Goal: Task Accomplishment & Management: Use online tool/utility

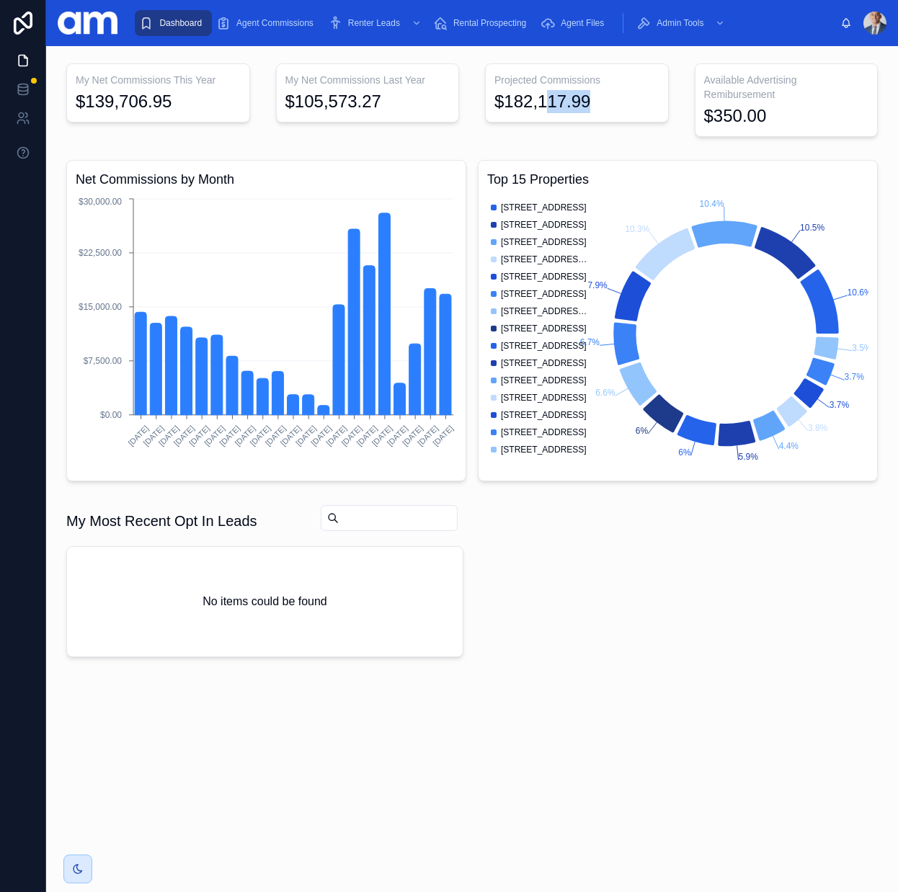
drag, startPoint x: 545, startPoint y: 103, endPoint x: 630, endPoint y: 107, distance: 85.1
click at [630, 107] on div "$182,117.99" at bounding box center [576, 101] width 165 height 23
click at [631, 107] on div "$182,117.99" at bounding box center [576, 101] width 165 height 23
click at [270, 27] on span "Agent Commissions" at bounding box center [274, 23] width 77 height 12
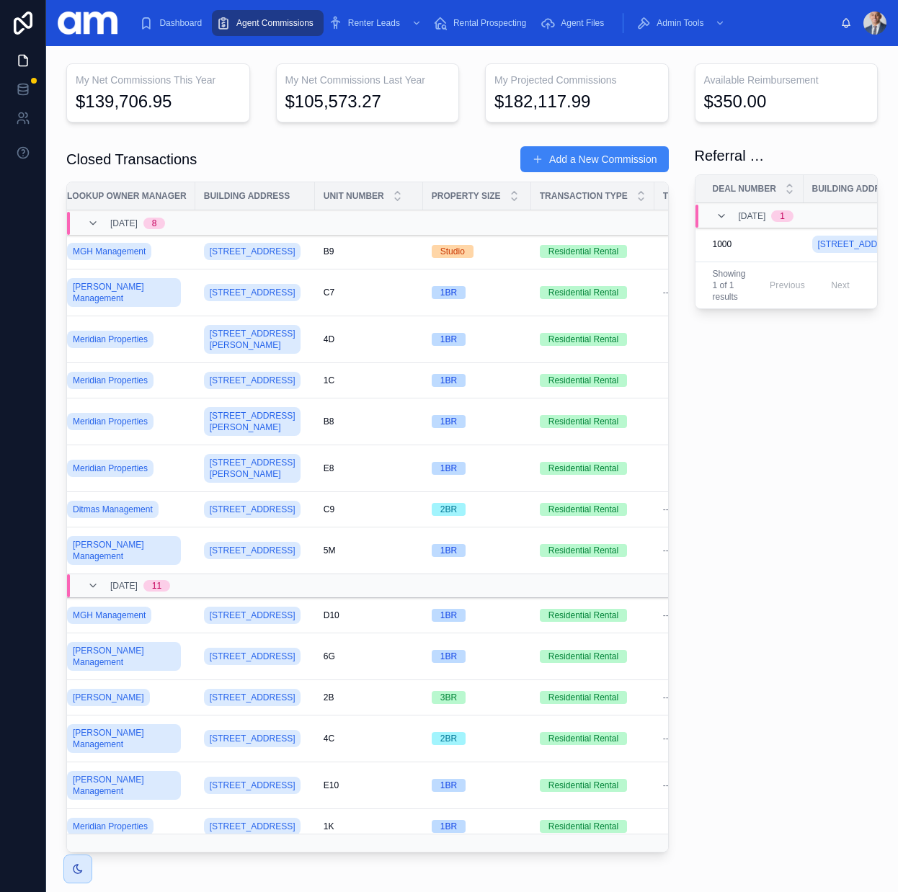
scroll to position [0, 769]
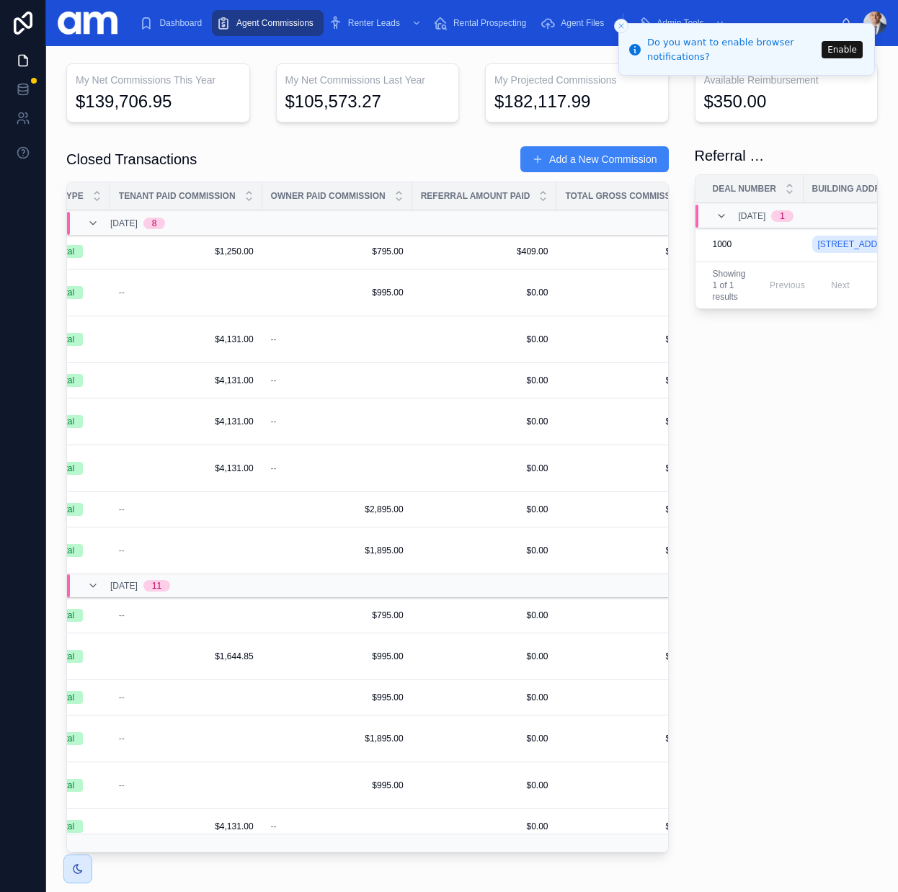
click at [502, 257] on span "$409.00" at bounding box center [485, 252] width 128 height 12
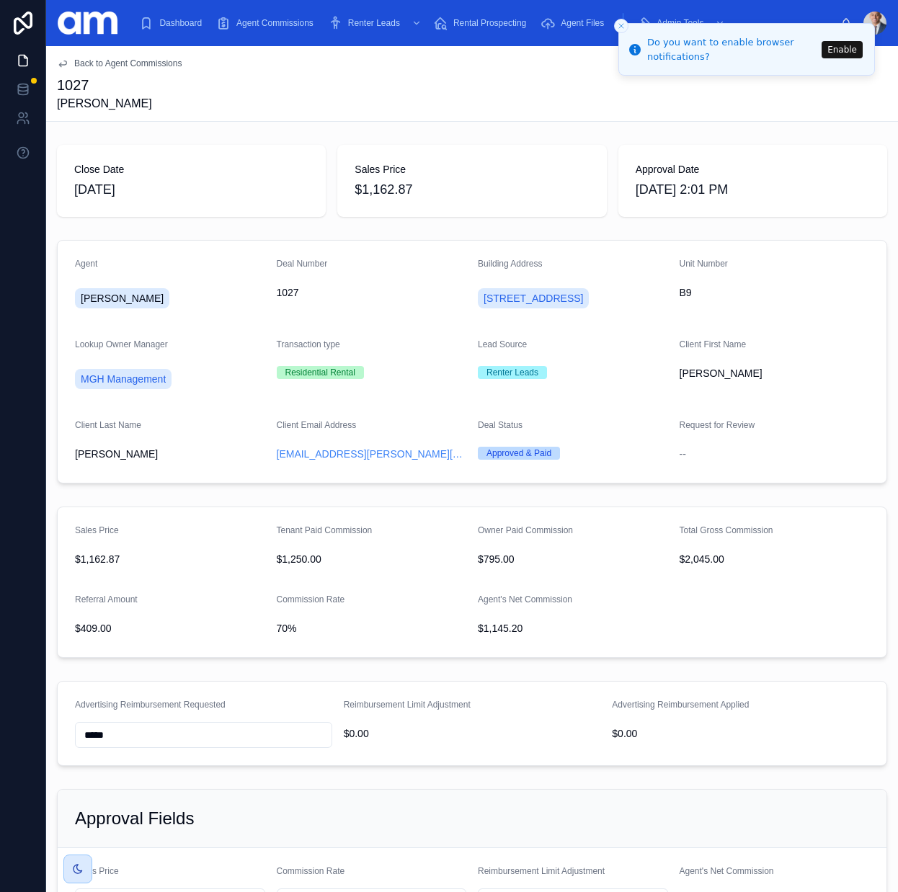
click at [530, 79] on div "1027 [PERSON_NAME]" at bounding box center [472, 93] width 830 height 37
click at [620, 27] on icon "Close toast" at bounding box center [621, 26] width 9 height 9
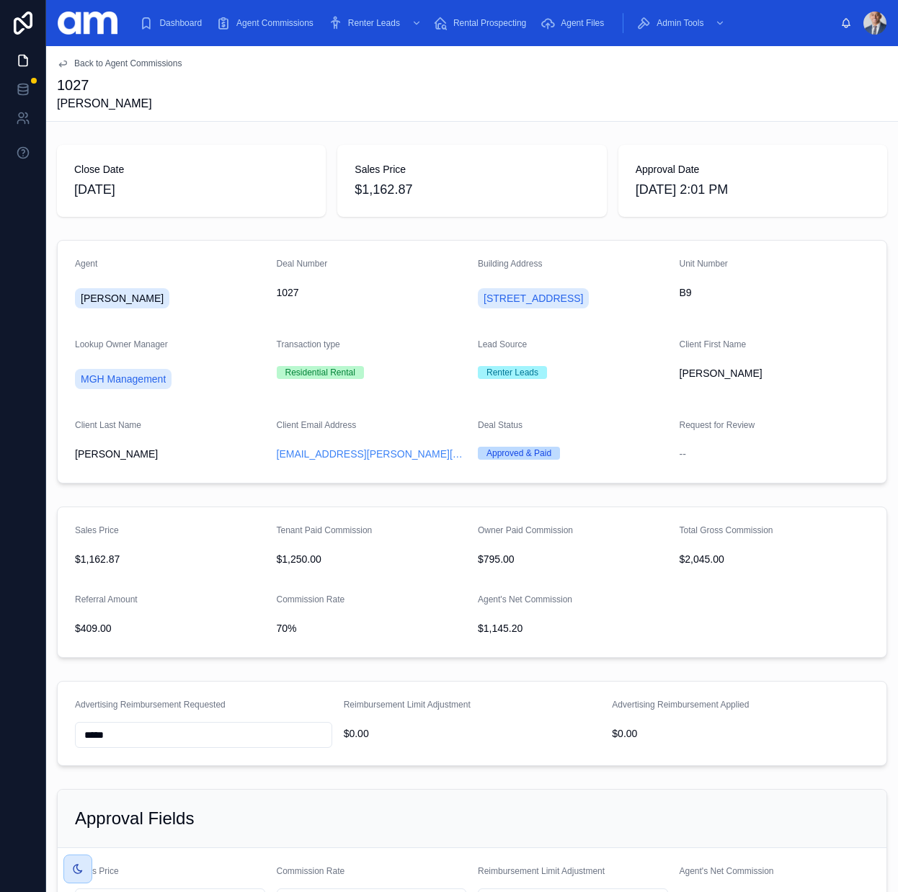
click at [262, 26] on span "Agent Commissions" at bounding box center [274, 23] width 77 height 12
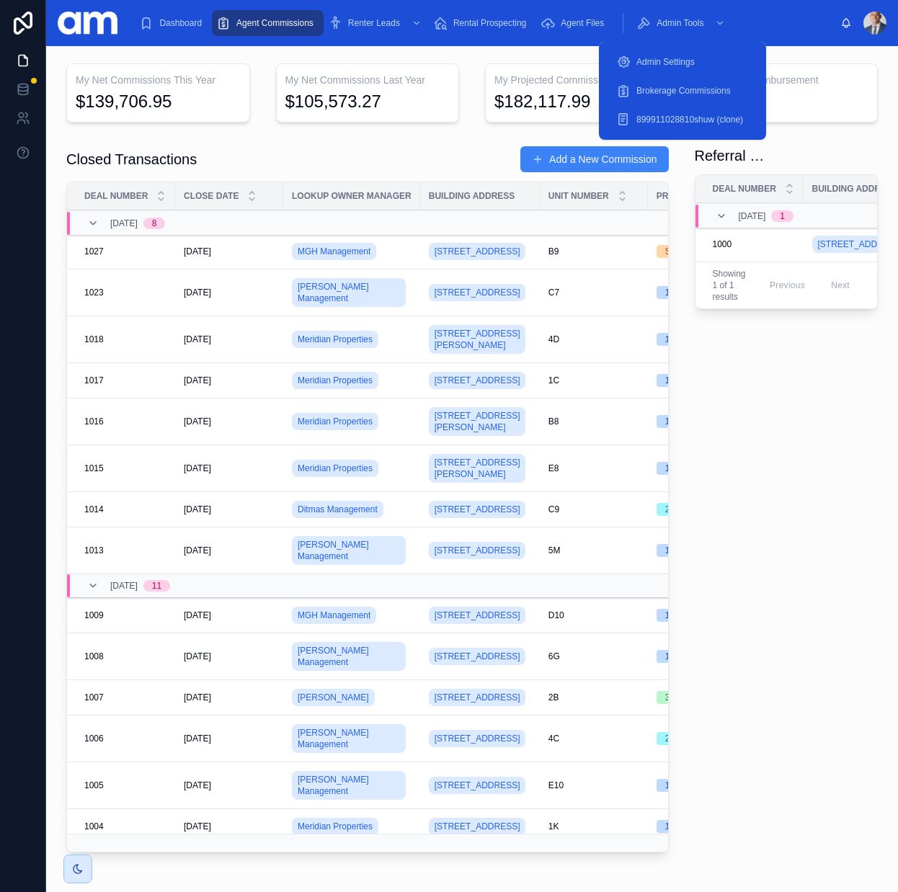
click at [688, 92] on span "Brokerage Commissions" at bounding box center [683, 91] width 94 height 12
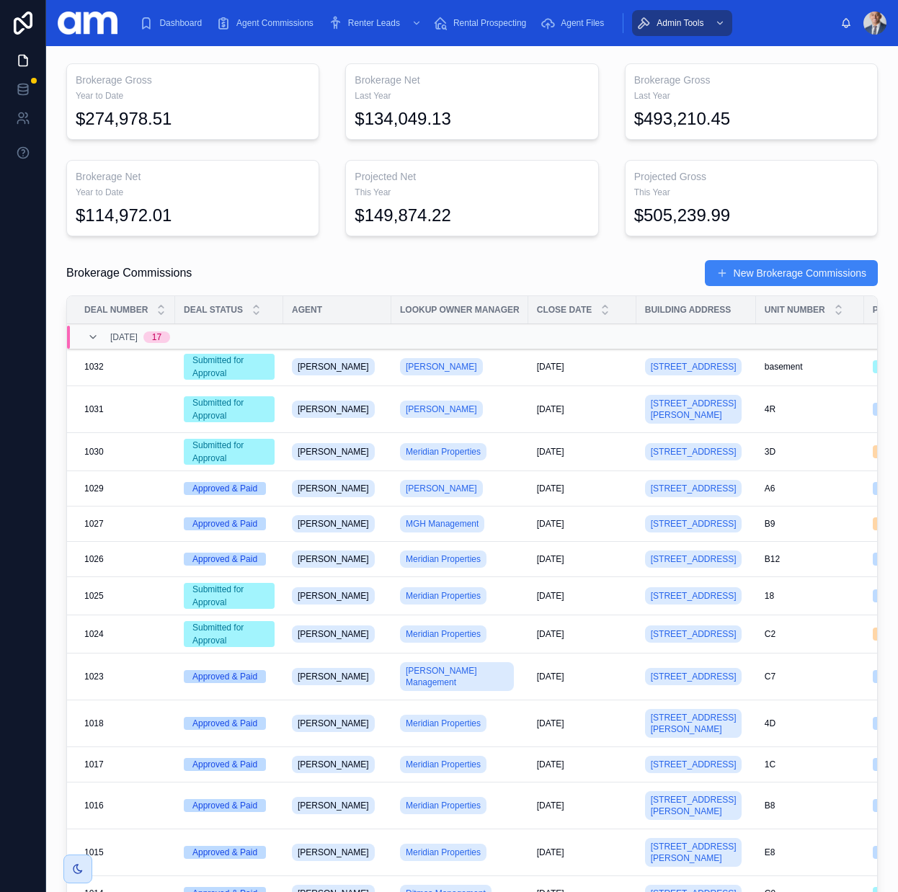
click at [148, 415] on div "1031 1031" at bounding box center [125, 410] width 82 height 12
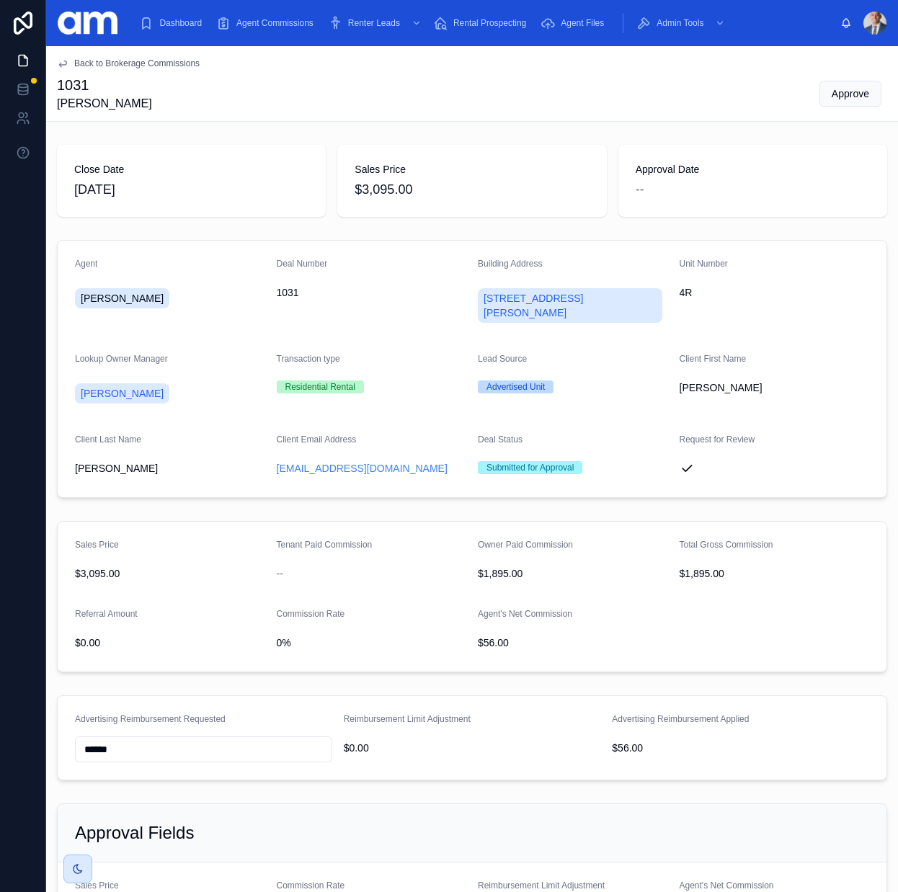
scroll to position [208, 0]
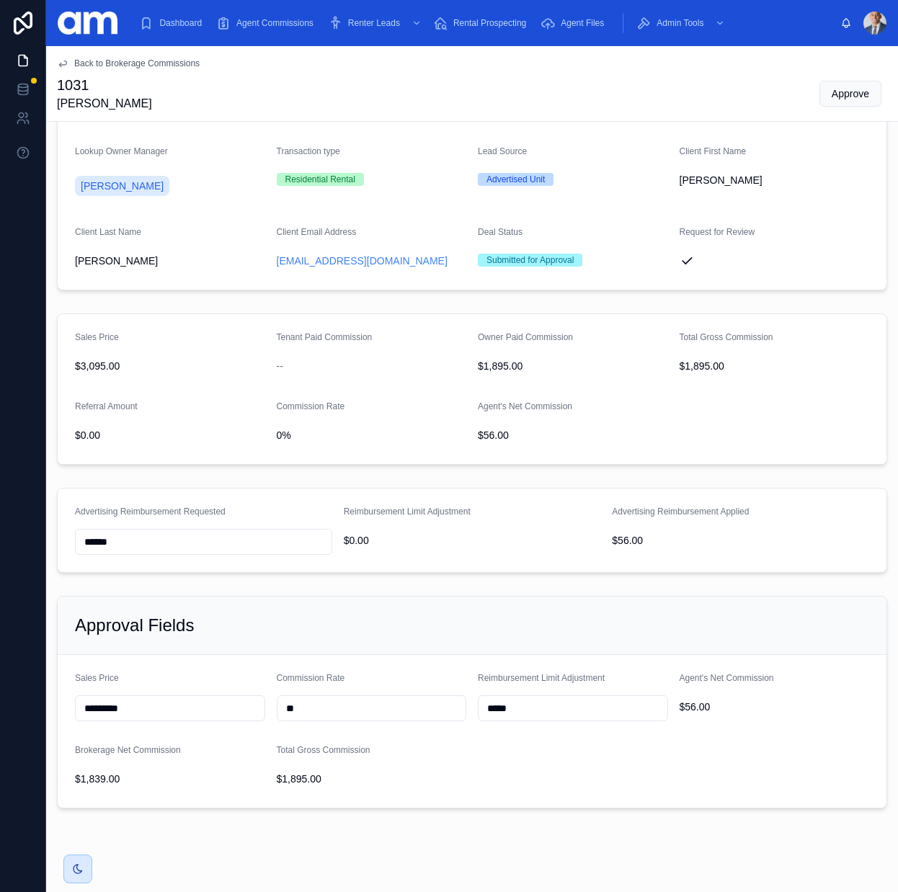
drag, startPoint x: 293, startPoint y: 697, endPoint x: 282, endPoint y: 695, distance: 10.9
click at [283, 698] on input "**" at bounding box center [371, 708] width 189 height 20
type input "***"
type input "*****"
click at [593, 733] on form "Sales Price ********* Commission Rate *** Reimbursement Limit Adjustment ***** …" at bounding box center [472, 731] width 829 height 153
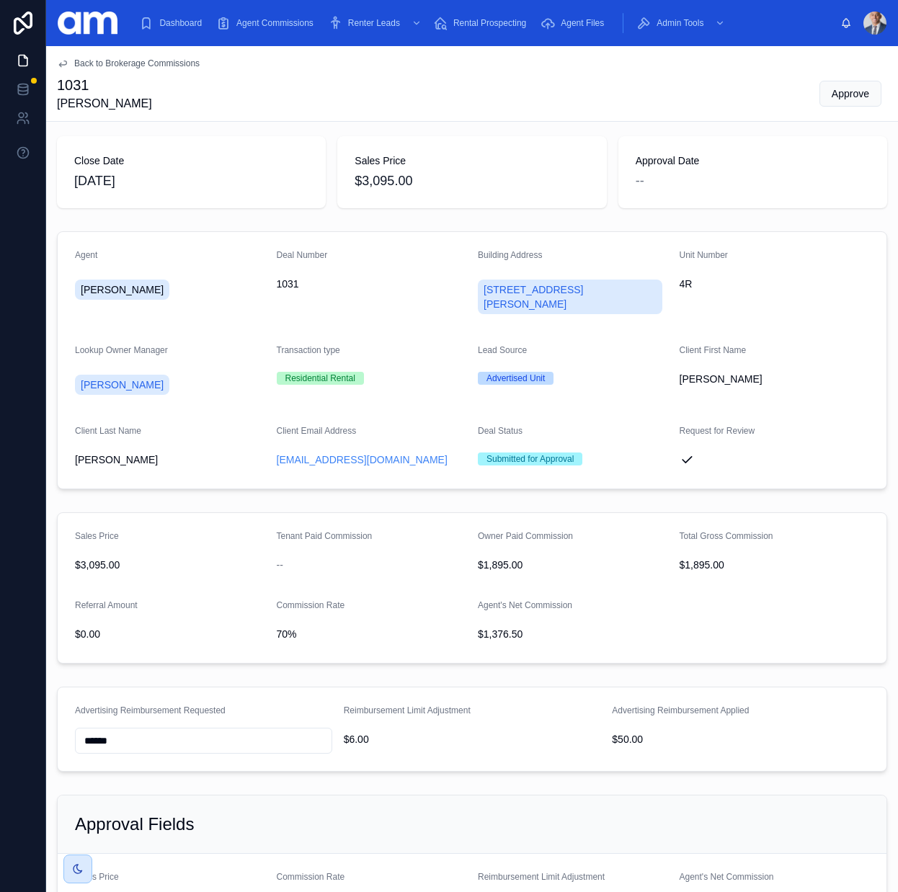
scroll to position [9, 0]
click at [850, 95] on span "Approve" at bounding box center [850, 93] width 37 height 14
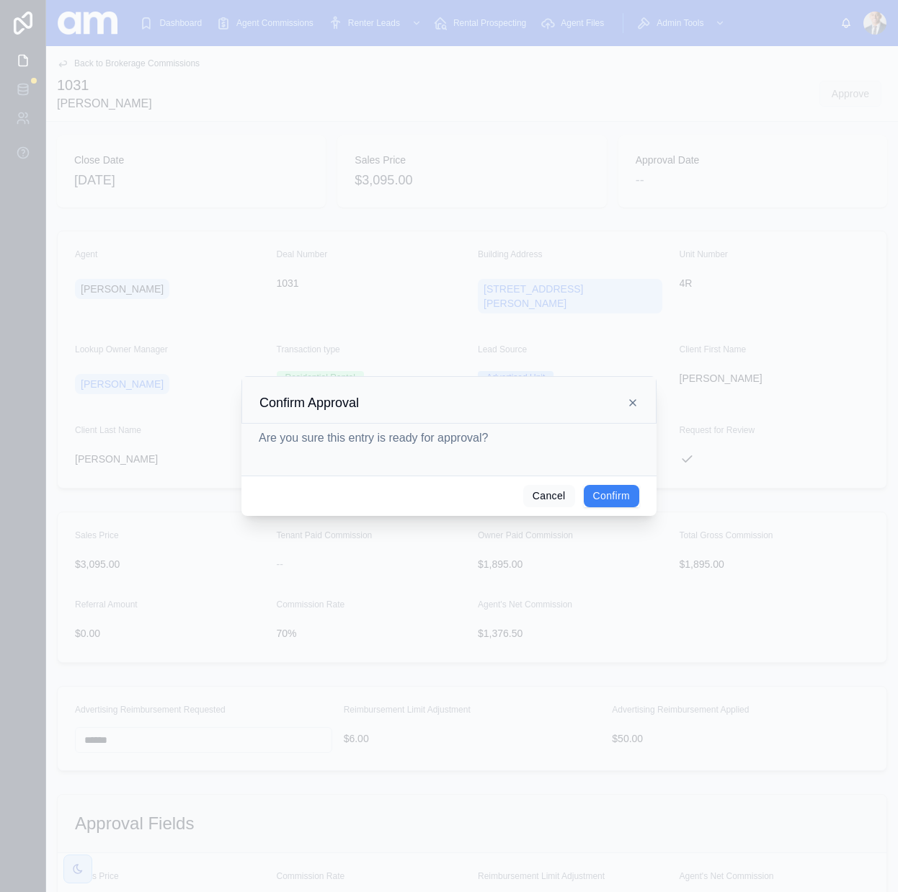
click at [613, 506] on button "Confirm" at bounding box center [611, 496] width 55 height 23
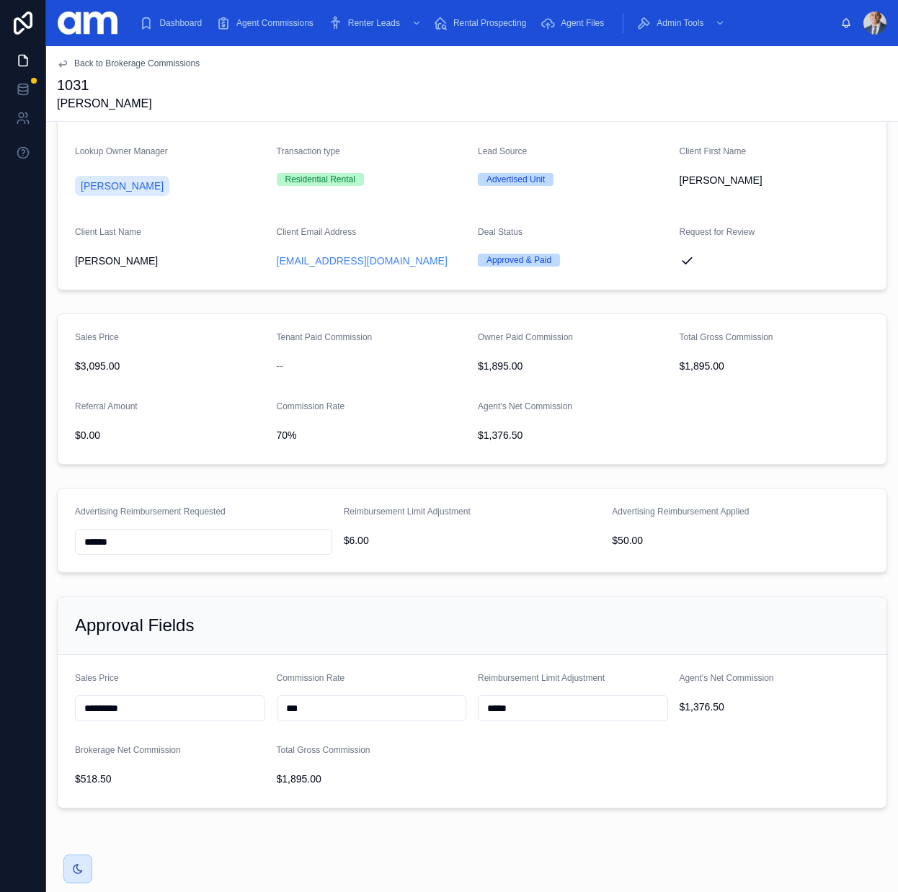
scroll to position [0, 0]
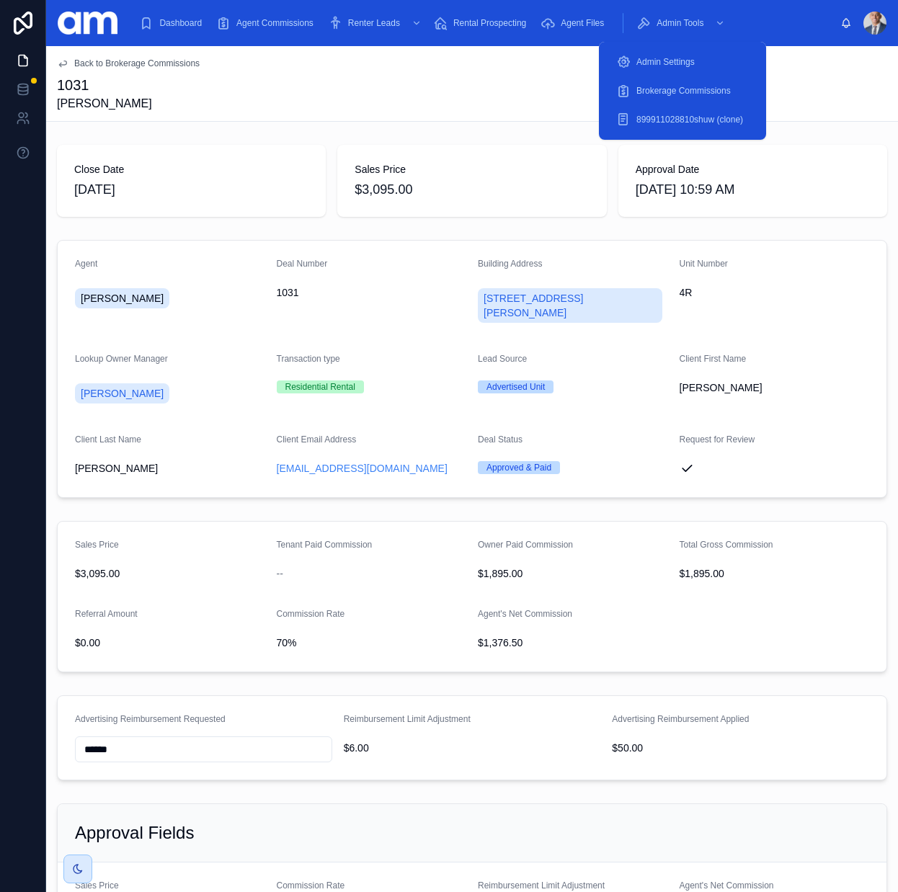
click at [659, 86] on span "Brokerage Commissions" at bounding box center [683, 91] width 94 height 12
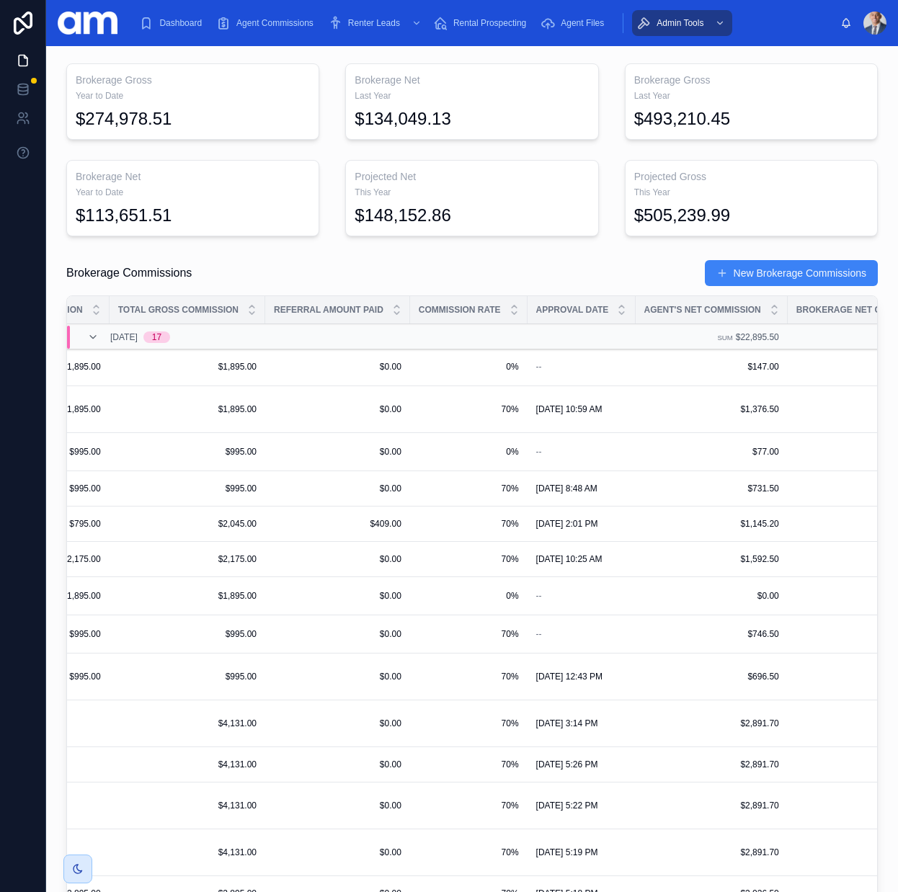
scroll to position [0, 1428]
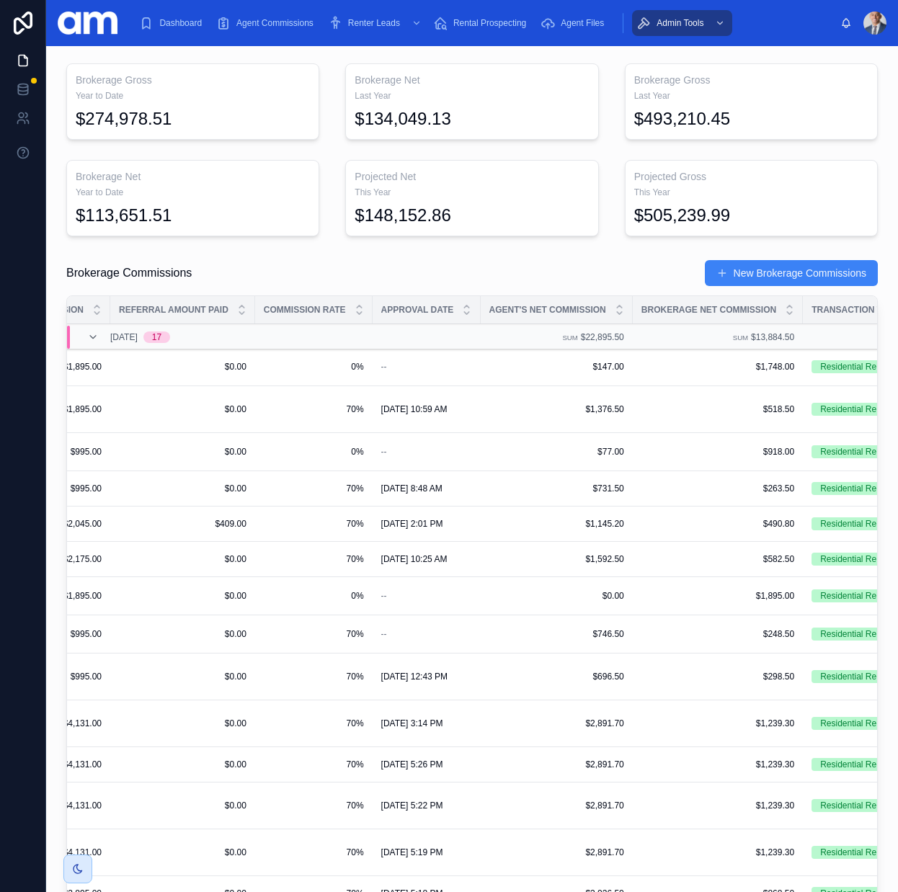
click at [653, 372] on span "$1,748.00" at bounding box center [717, 367] width 153 height 12
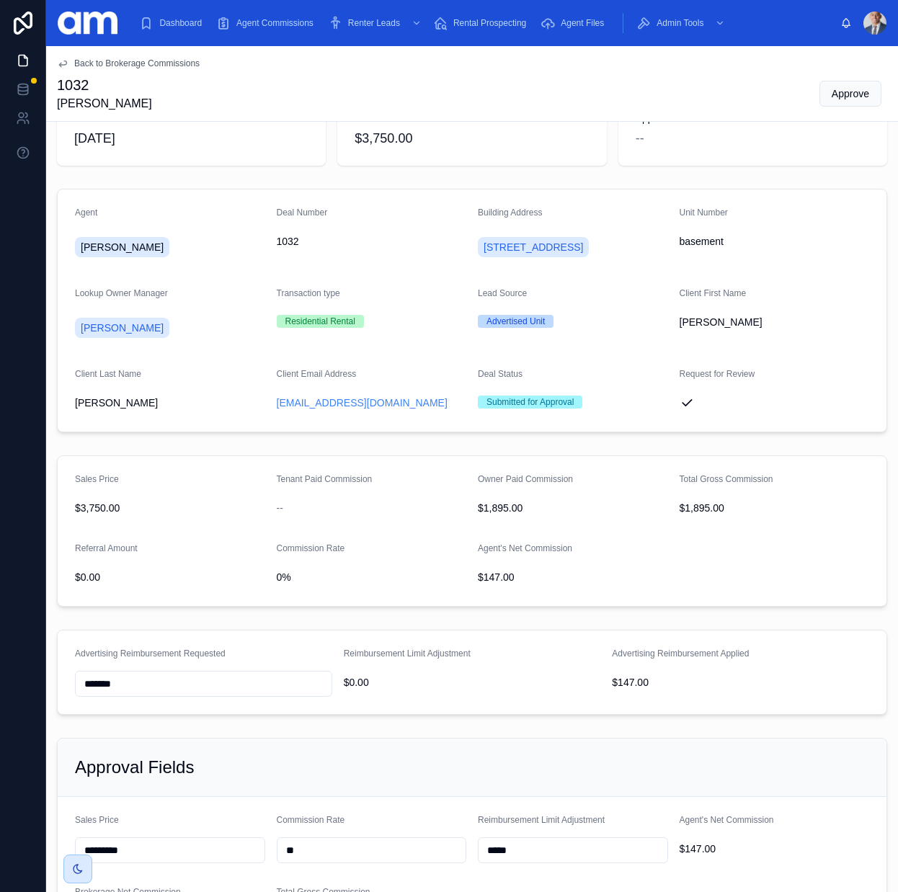
scroll to position [208, 0]
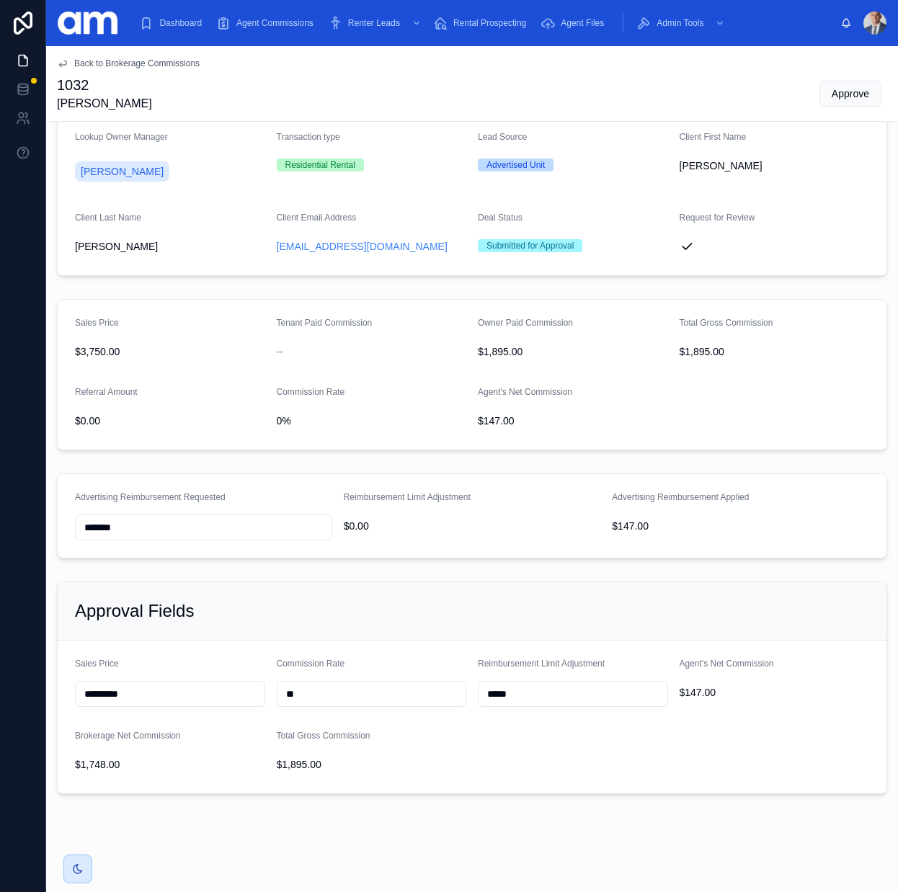
click at [508, 695] on input "*****" at bounding box center [573, 694] width 189 height 20
drag, startPoint x: 288, startPoint y: 695, endPoint x: 277, endPoint y: 693, distance: 10.9
click at [277, 693] on input "**" at bounding box center [371, 694] width 189 height 20
type input "***"
type input "******"
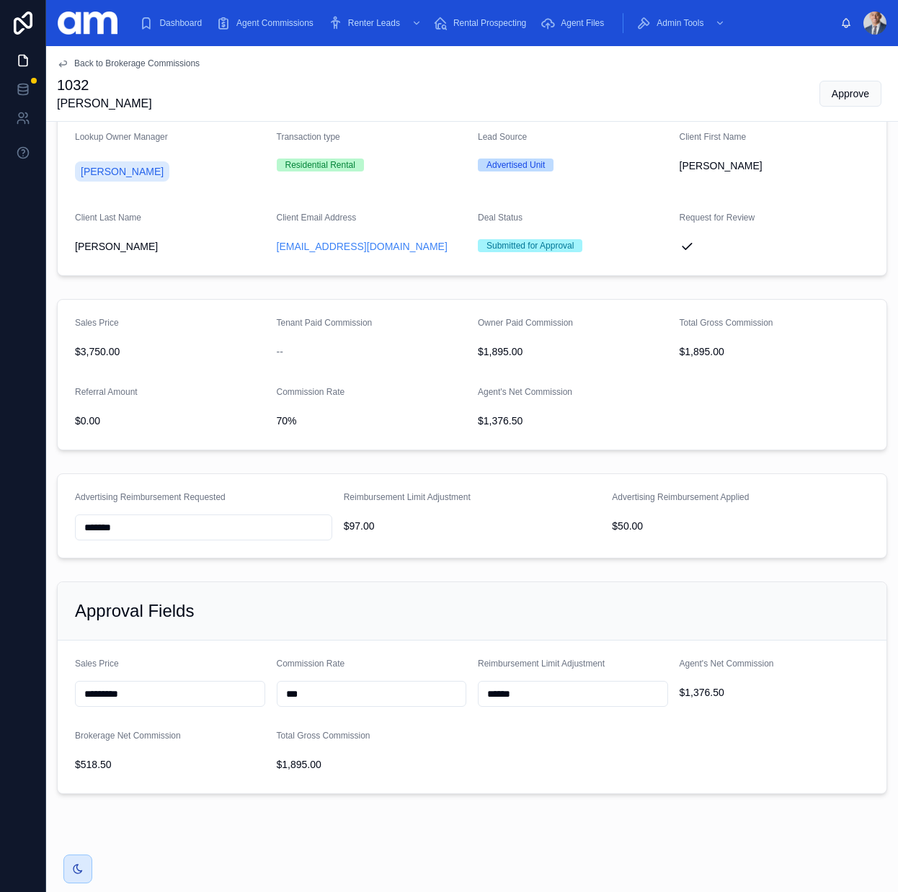
click at [556, 595] on div "Approval Fields" at bounding box center [472, 611] width 829 height 58
click at [62, 64] on icon at bounding box center [63, 64] width 12 height 12
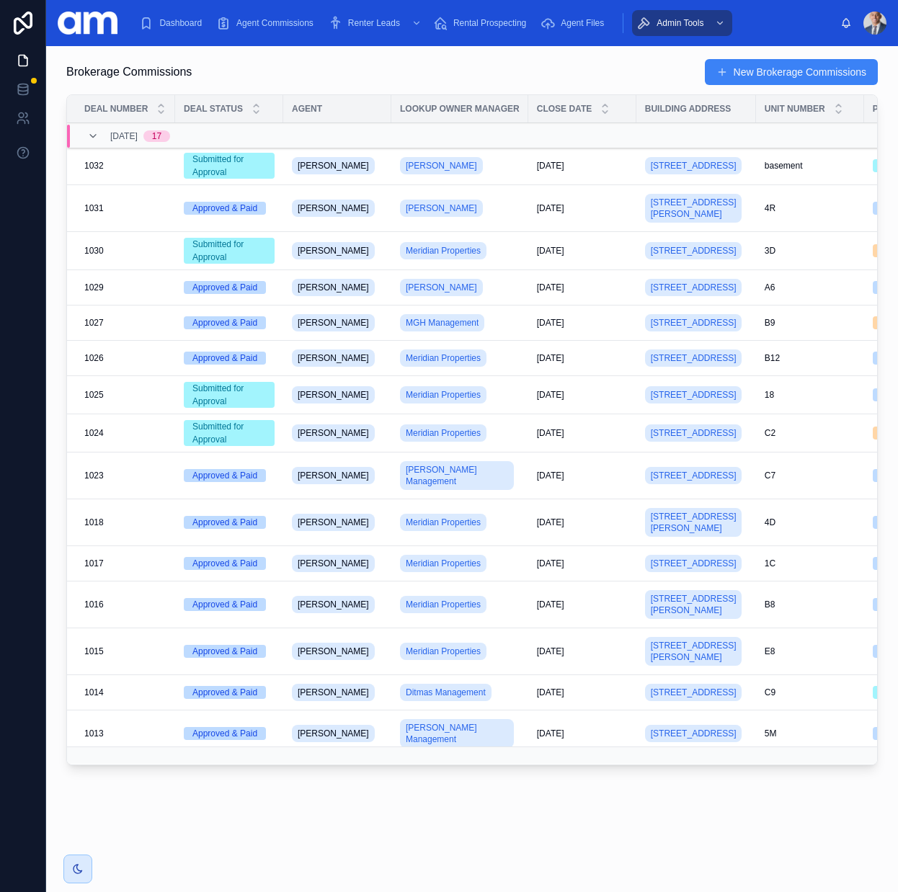
scroll to position [200, 0]
click at [523, 168] on td "[PERSON_NAME]" at bounding box center [459, 167] width 137 height 38
click at [492, 172] on div "[PERSON_NAME]" at bounding box center [460, 166] width 120 height 23
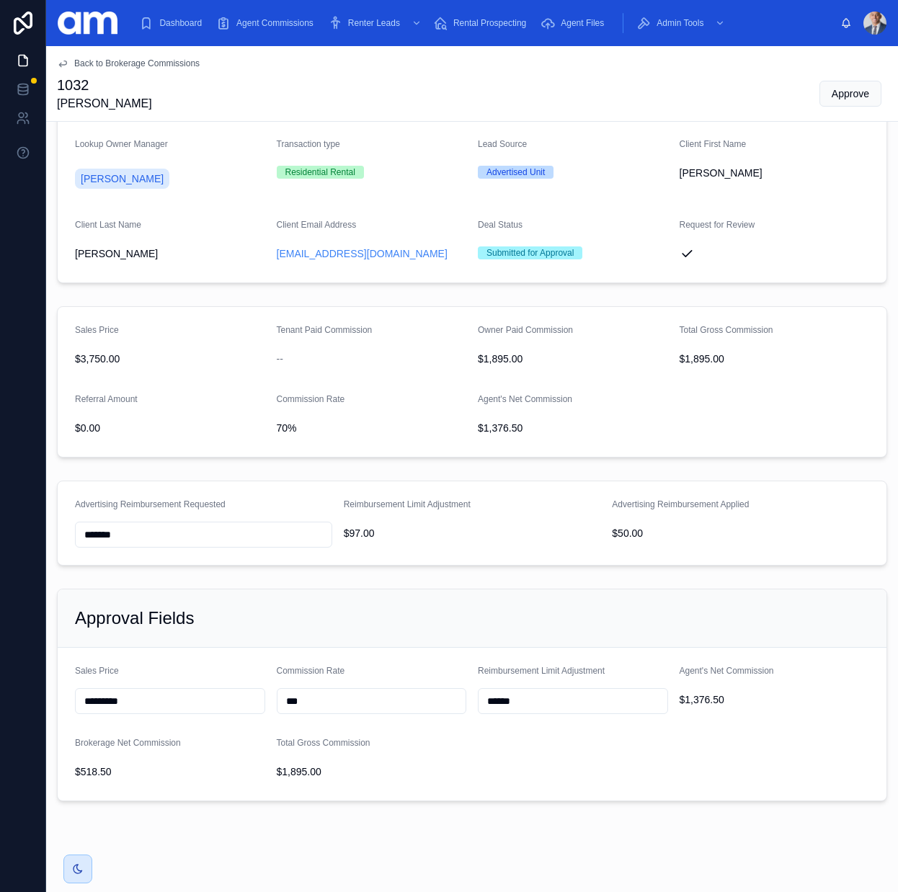
scroll to position [208, 0]
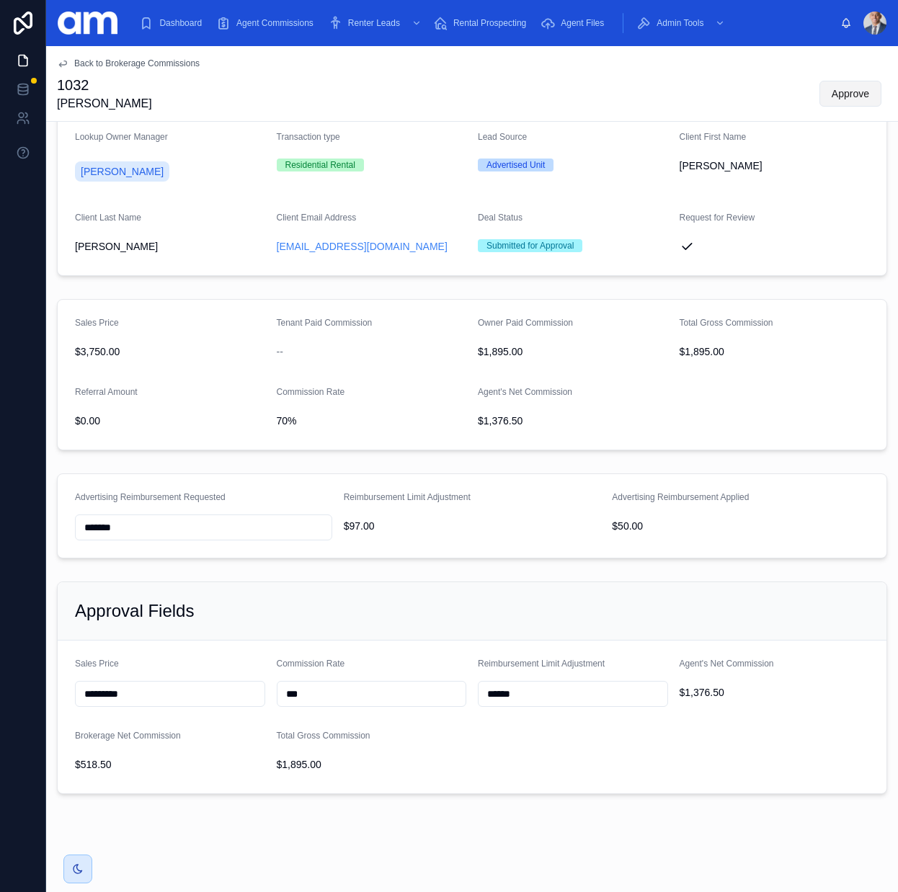
click at [850, 97] on span "Approve" at bounding box center [850, 93] width 37 height 14
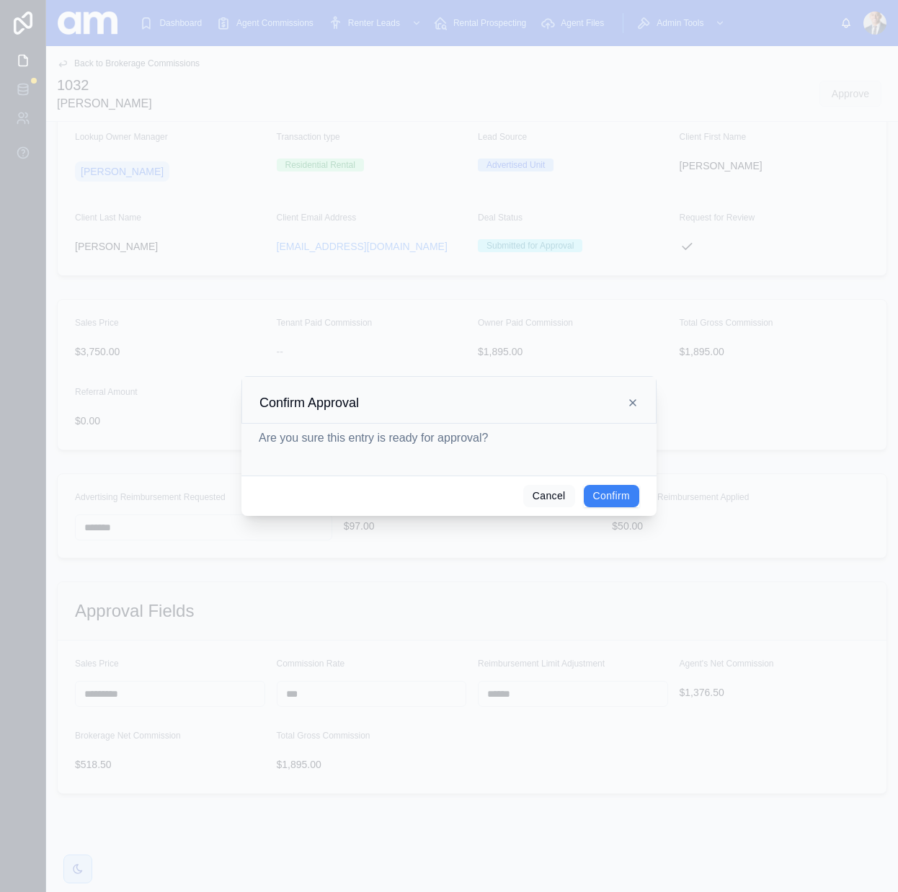
click at [618, 489] on button "Confirm" at bounding box center [611, 496] width 55 height 23
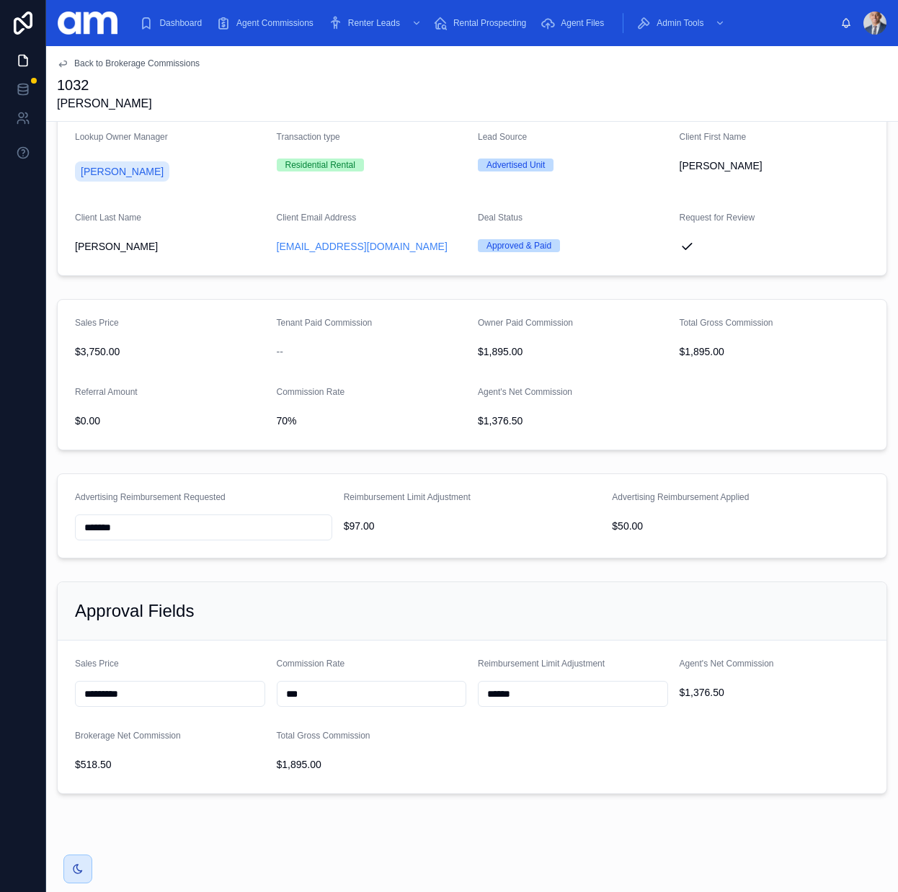
click at [157, 22] on div "Dashboard" at bounding box center [173, 23] width 68 height 23
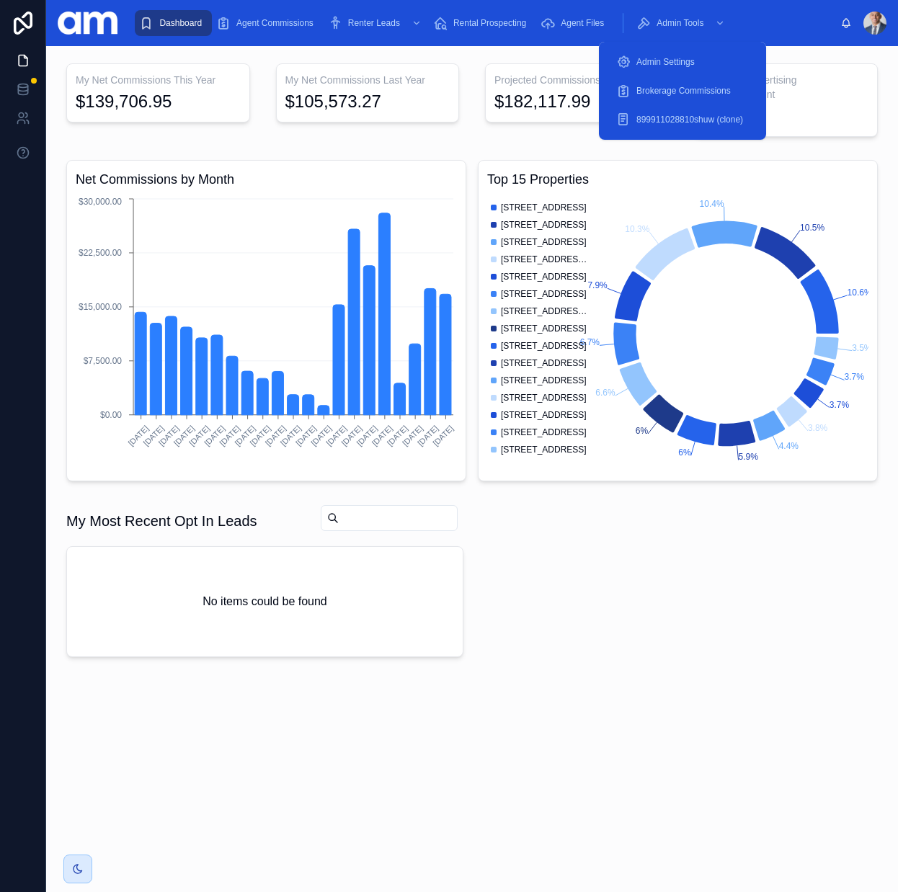
click at [682, 95] on span "Brokerage Commissions" at bounding box center [683, 91] width 94 height 12
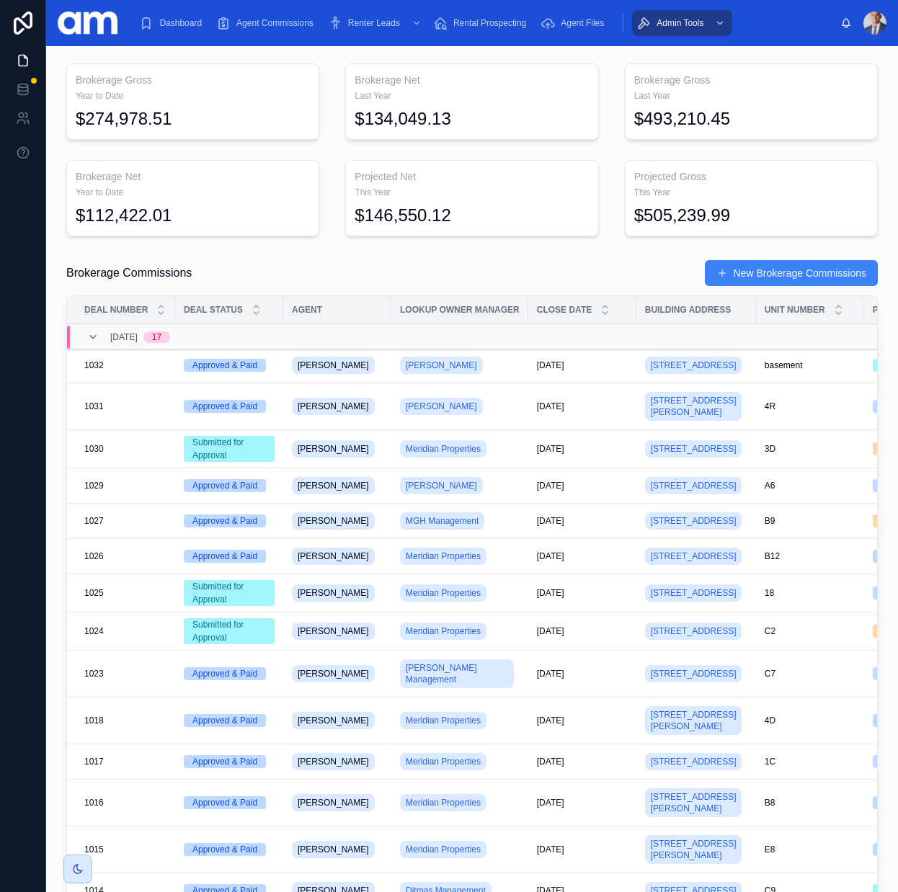
click at [592, 267] on div "Brokerage Commissions New Brokerage Commissions" at bounding box center [471, 272] width 811 height 27
click at [620, 613] on td "[DATE] [DATE]" at bounding box center [582, 593] width 108 height 38
click at [609, 599] on div "[DATE] [DATE]" at bounding box center [582, 593] width 91 height 12
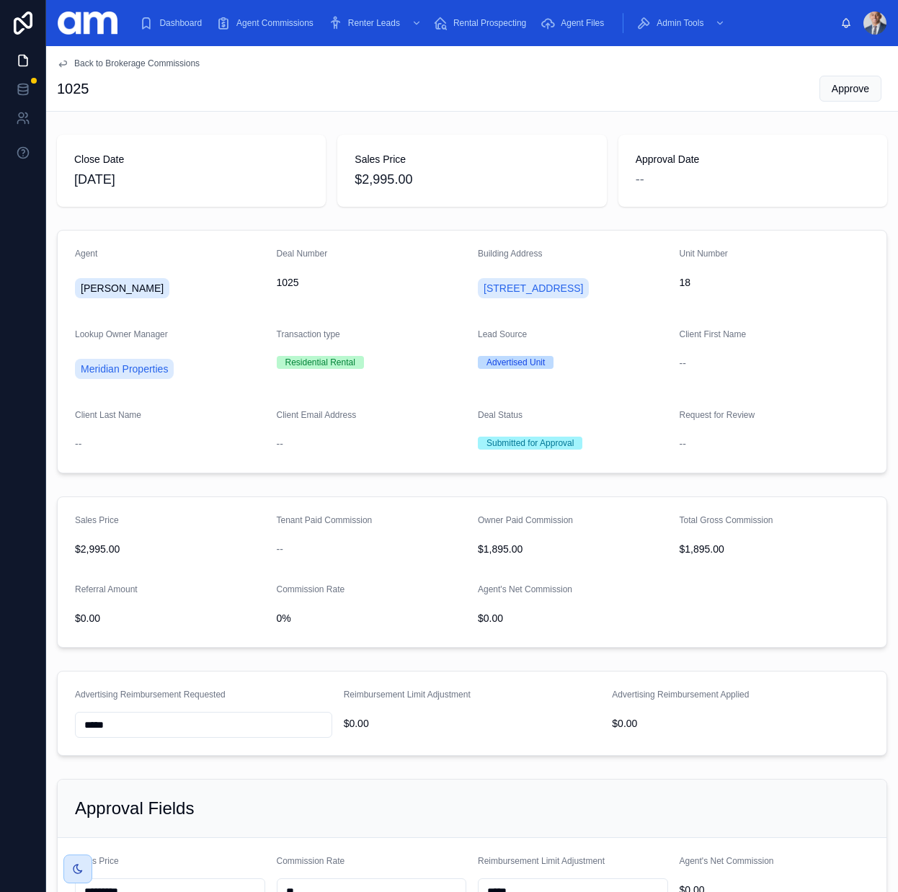
scroll to position [197, 0]
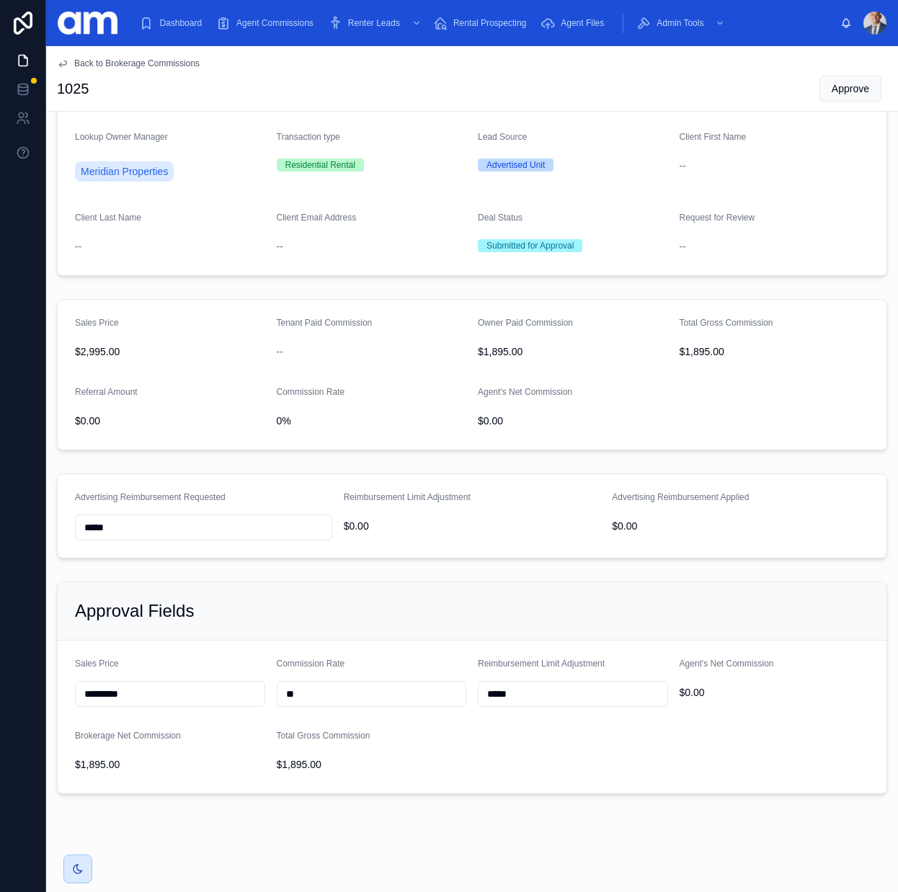
drag, startPoint x: 290, startPoint y: 694, endPoint x: 259, endPoint y: 690, distance: 31.3
click at [259, 690] on form "Sales Price ********* Commission Rate ** Reimbursement Limit Adjustment ***** A…" at bounding box center [472, 717] width 829 height 153
type input "***"
click at [417, 586] on div "Approval Fields" at bounding box center [472, 611] width 829 height 58
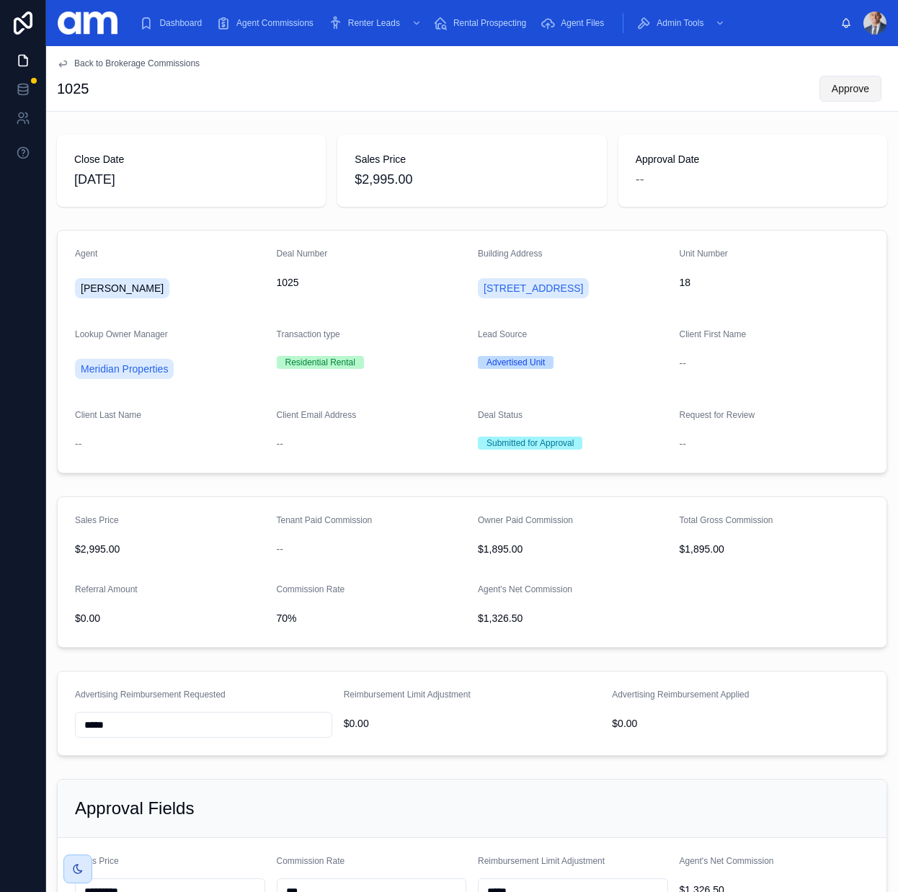
click at [850, 90] on span "Approve" at bounding box center [850, 88] width 37 height 14
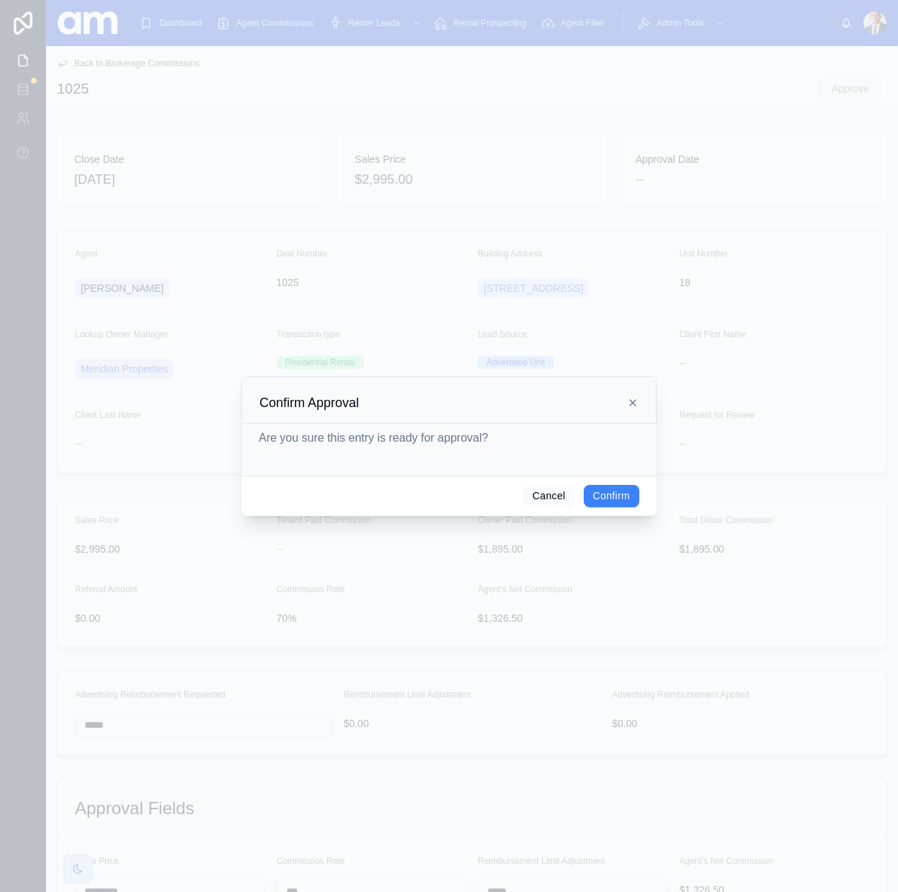
click at [622, 499] on button "Confirm" at bounding box center [611, 496] width 55 height 23
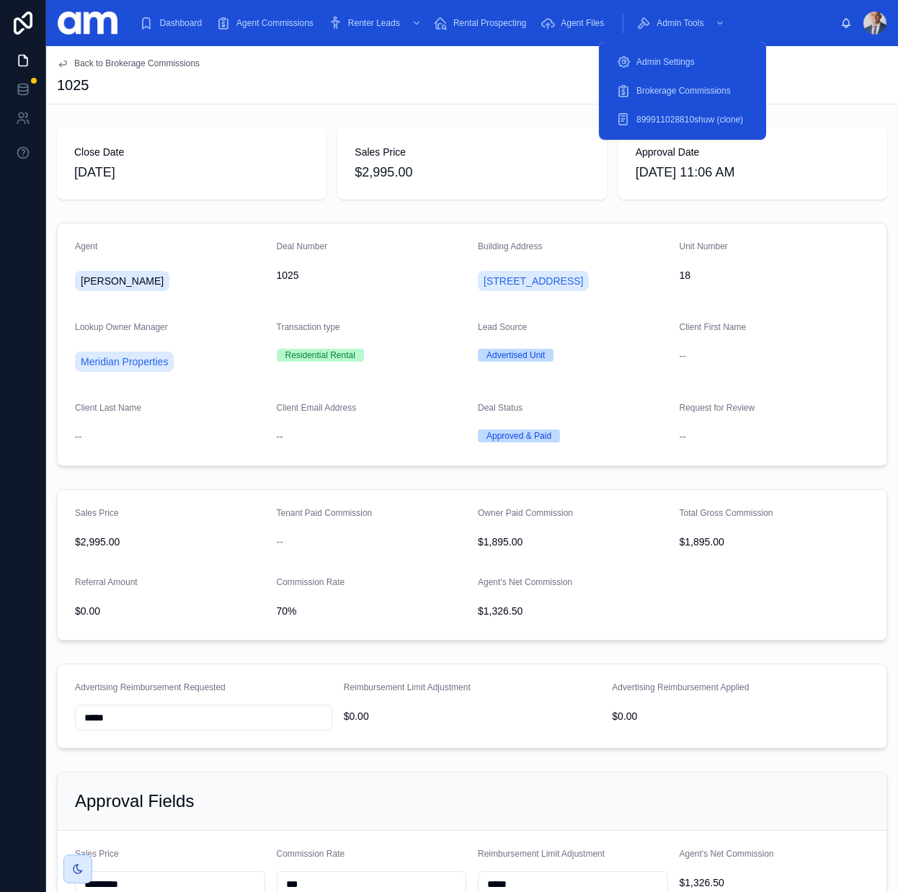
click at [675, 93] on span "Brokerage Commissions" at bounding box center [683, 91] width 94 height 12
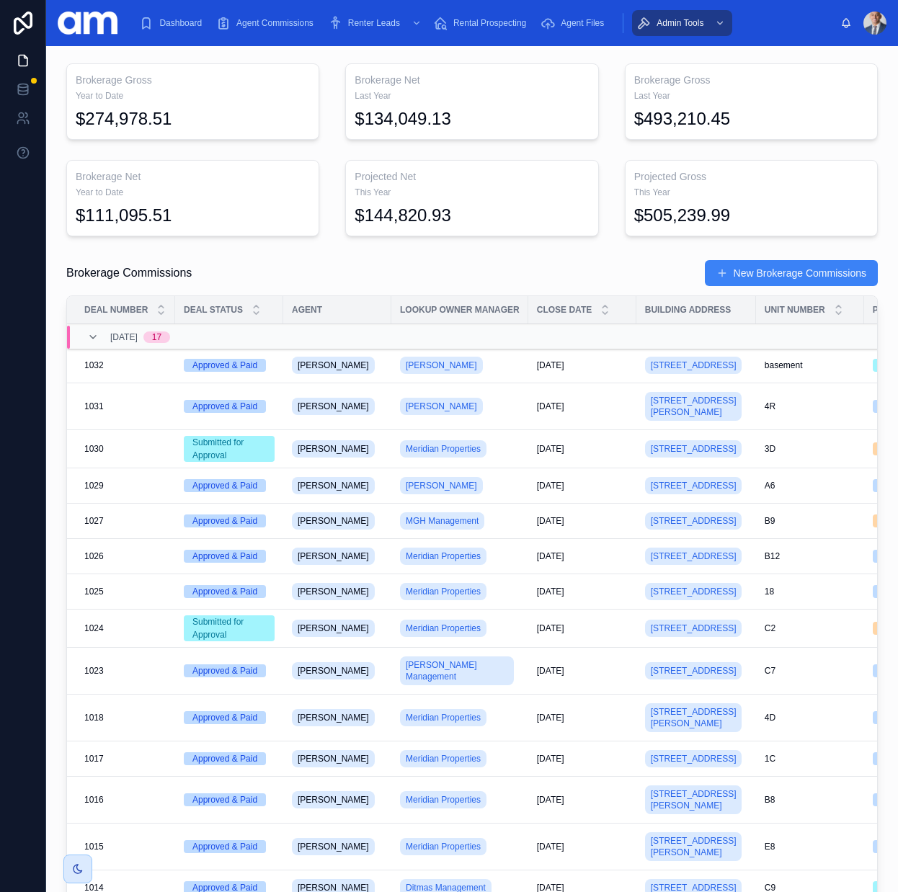
click at [592, 258] on div "Brokerage Commissions New Brokerage Commissions Deal Number Deal Status Agent L…" at bounding box center [472, 616] width 829 height 724
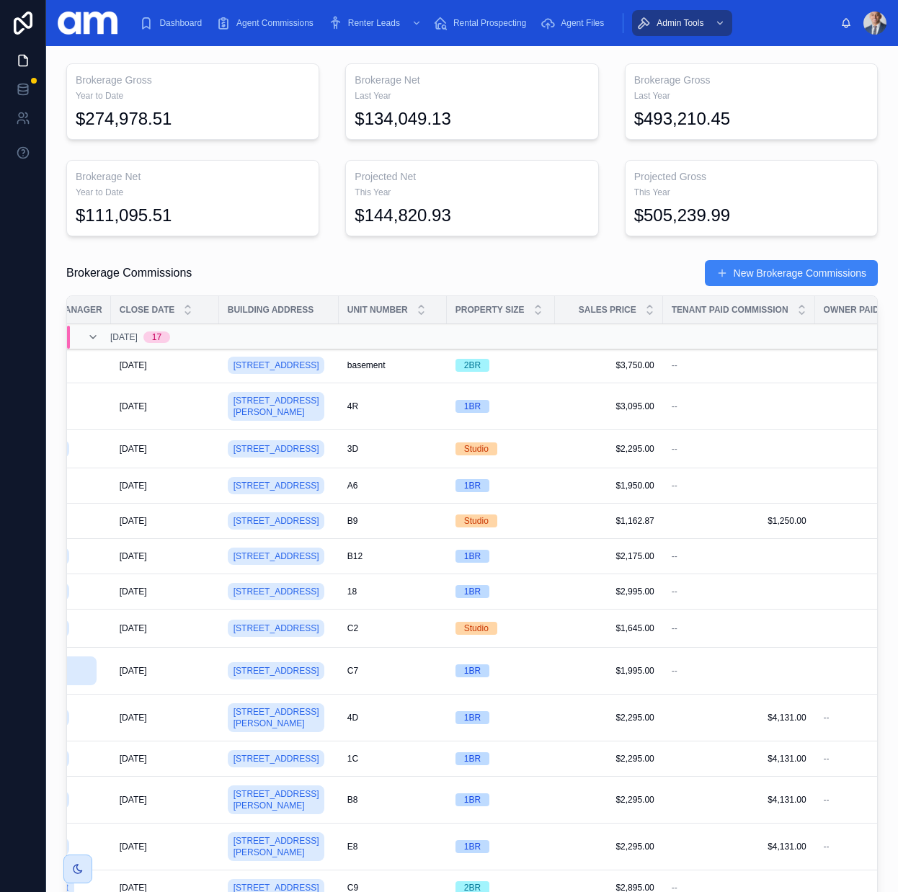
scroll to position [0, 408]
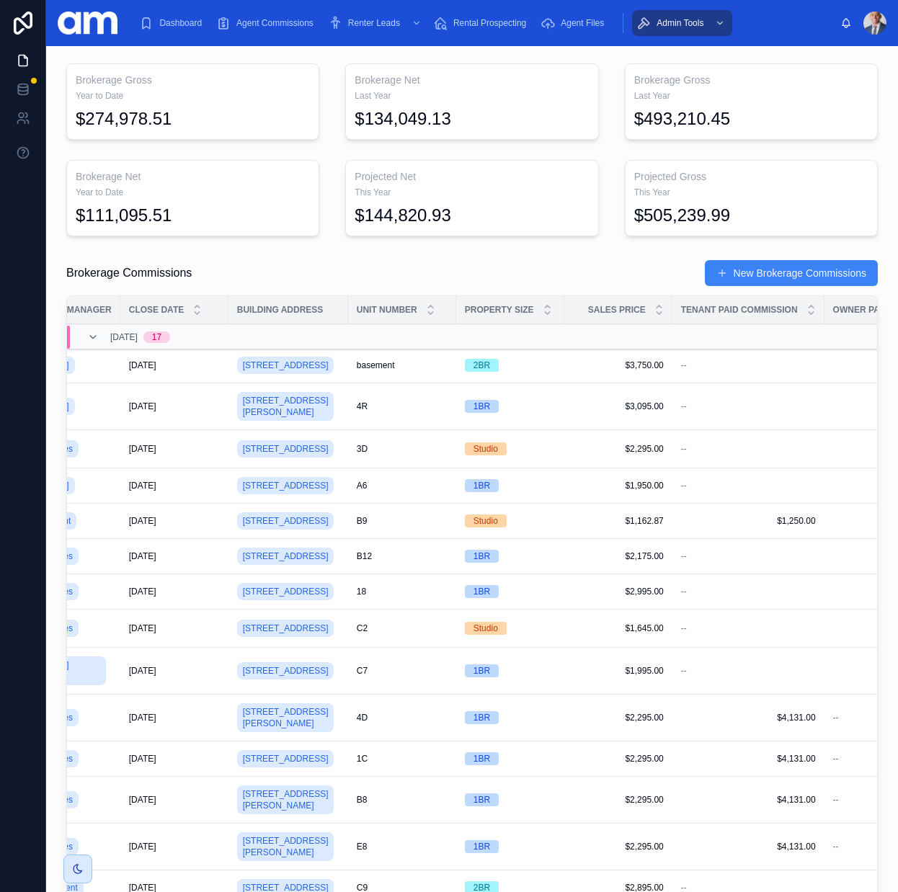
click at [599, 634] on span "$1,645.00" at bounding box center [618, 629] width 91 height 12
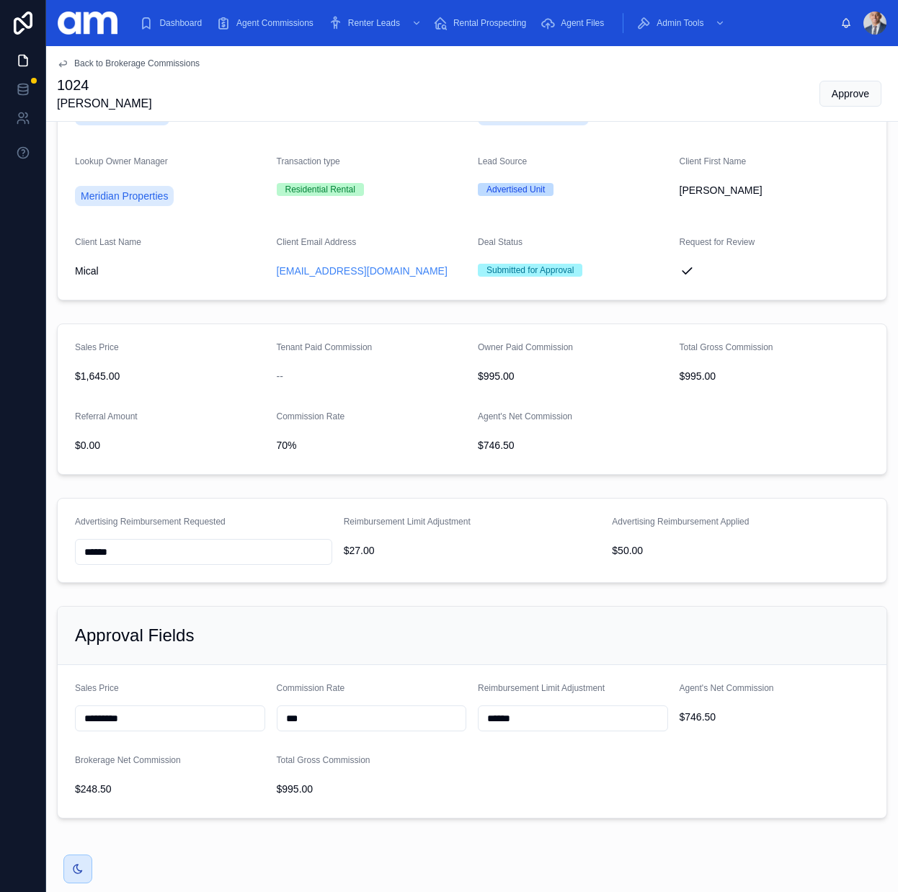
scroll to position [208, 0]
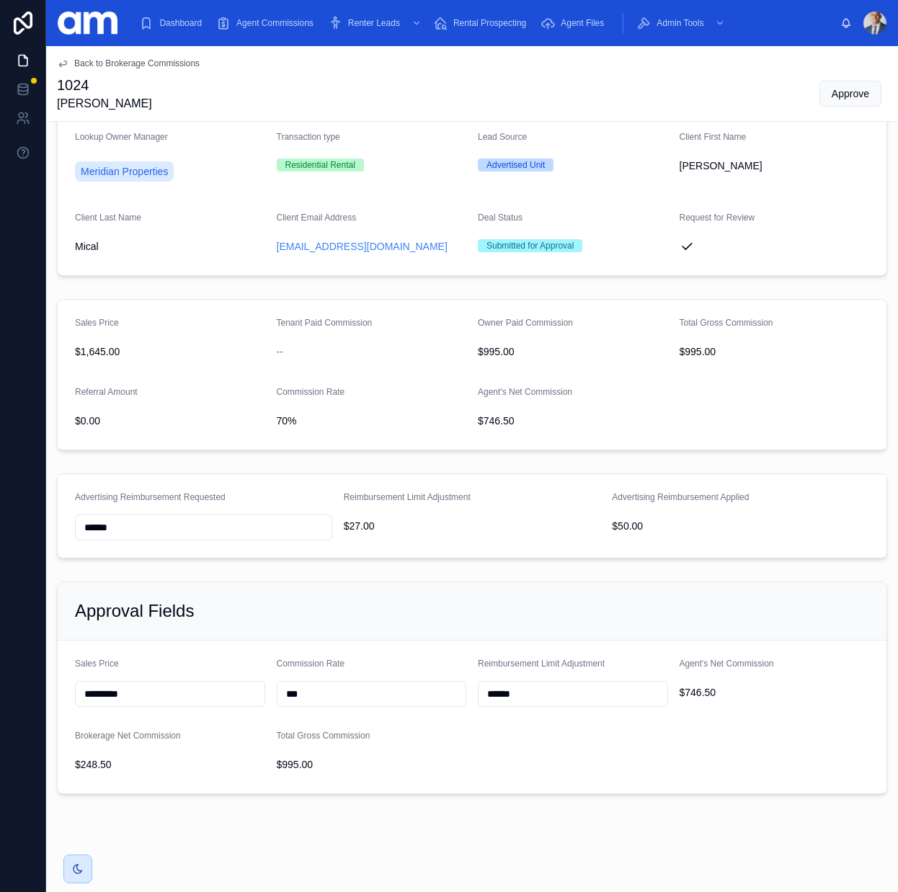
click at [435, 641] on form "Sales Price ********* Commission Rate *** Reimbursement Limit Adjustment ******…" at bounding box center [472, 717] width 829 height 153
click at [443, 626] on div "Approval Fields" at bounding box center [472, 611] width 829 height 58
click at [492, 612] on div "Approval Fields" at bounding box center [472, 611] width 794 height 23
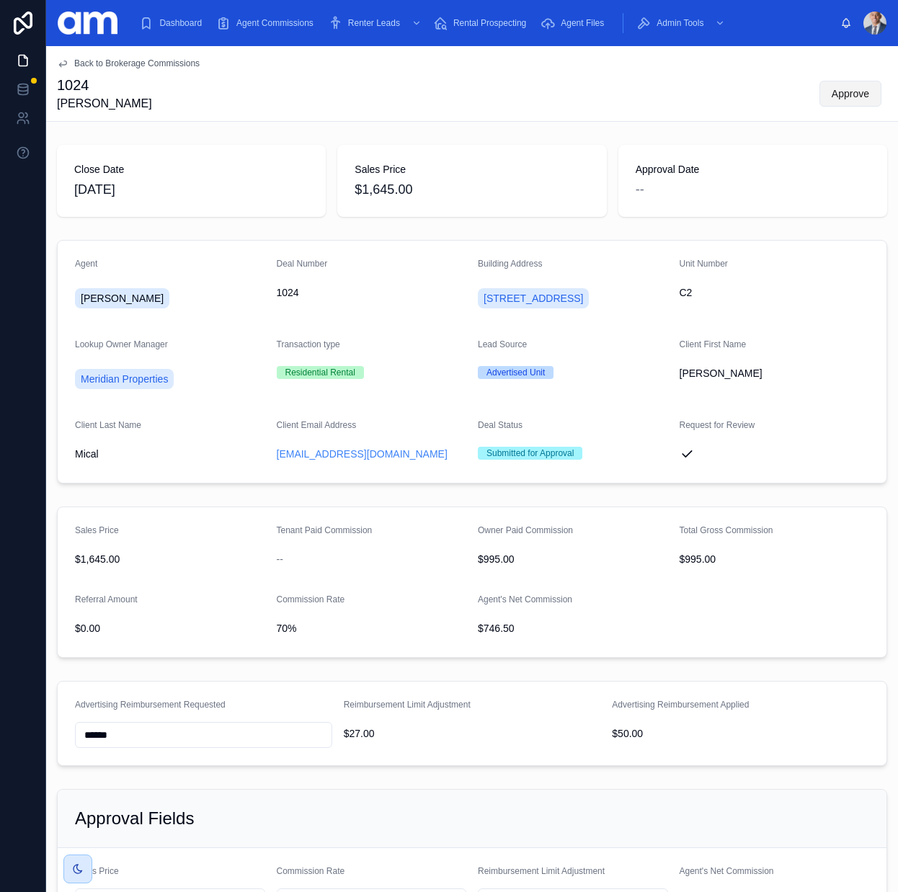
click at [849, 91] on span "Approve" at bounding box center [850, 93] width 37 height 14
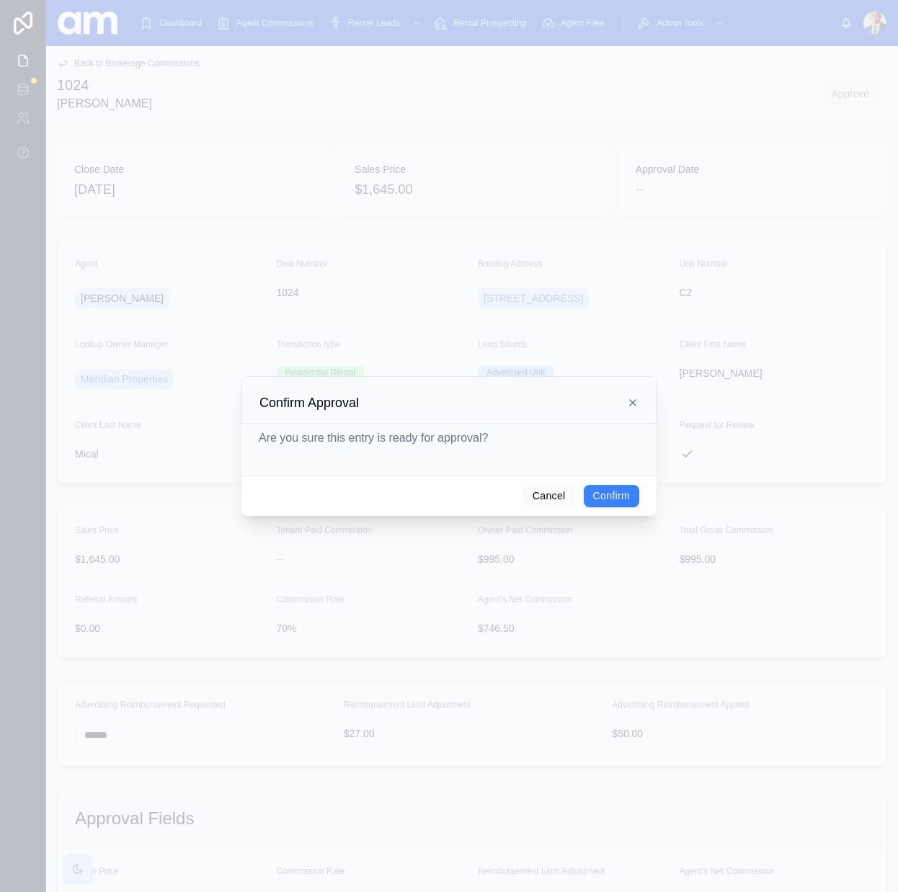
click at [627, 494] on button "Confirm" at bounding box center [611, 496] width 55 height 23
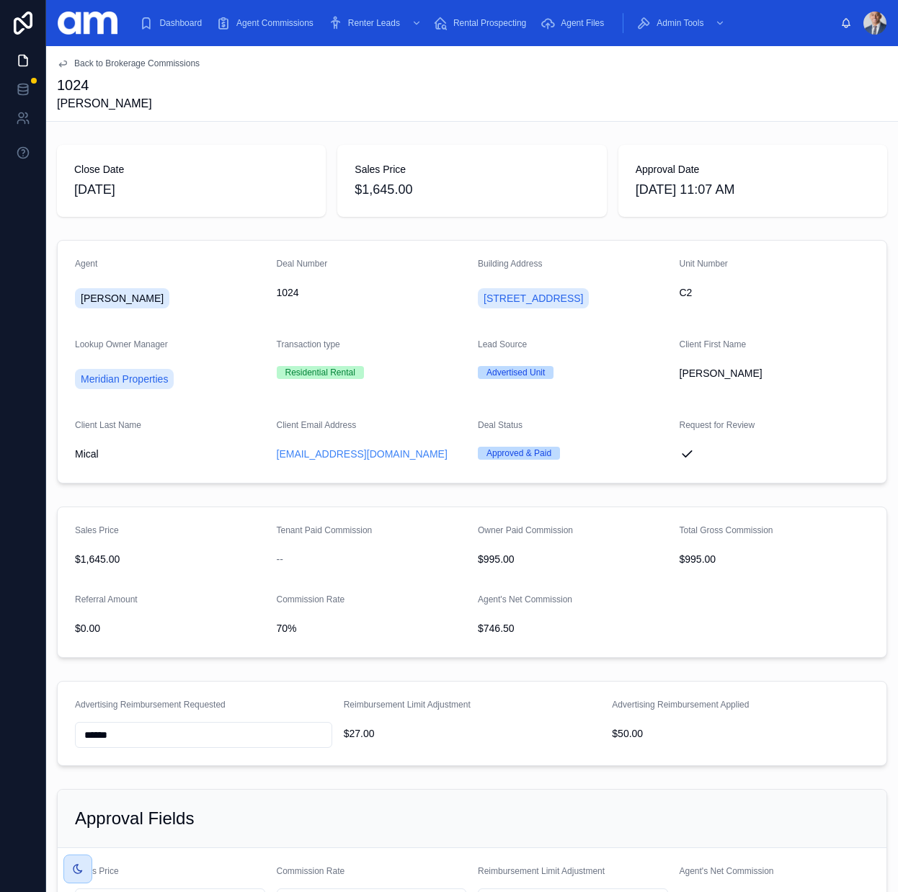
click at [289, 24] on span "Agent Commissions" at bounding box center [274, 23] width 77 height 12
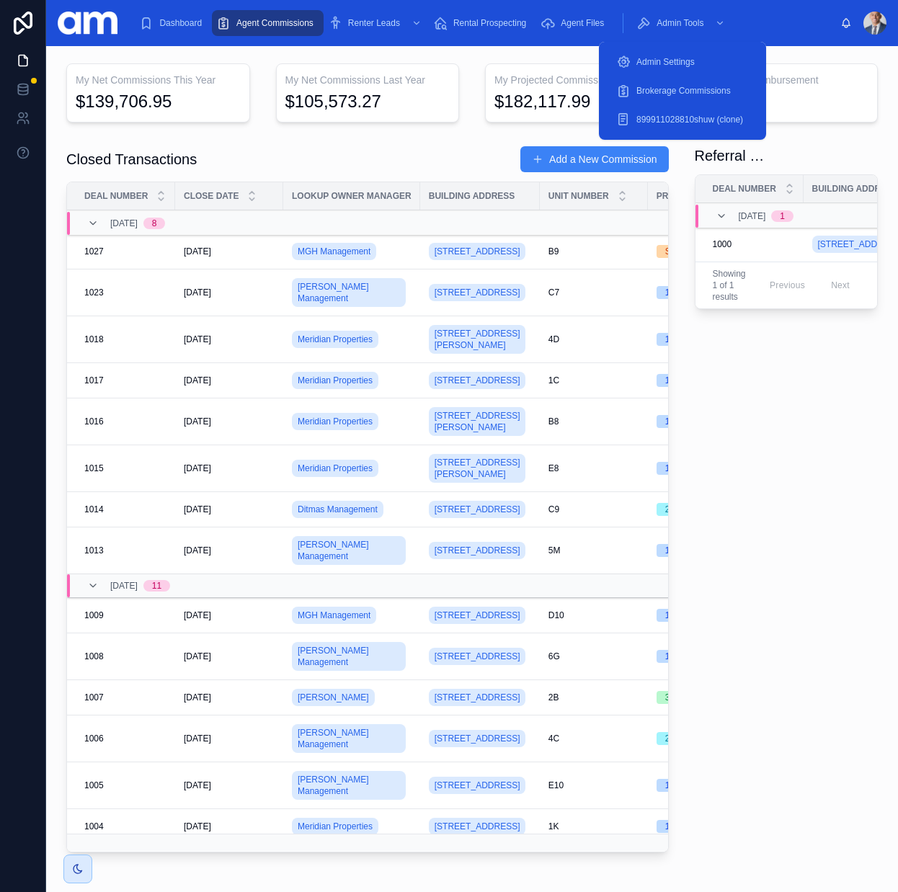
click at [679, 85] on span "Brokerage Commissions" at bounding box center [683, 91] width 94 height 12
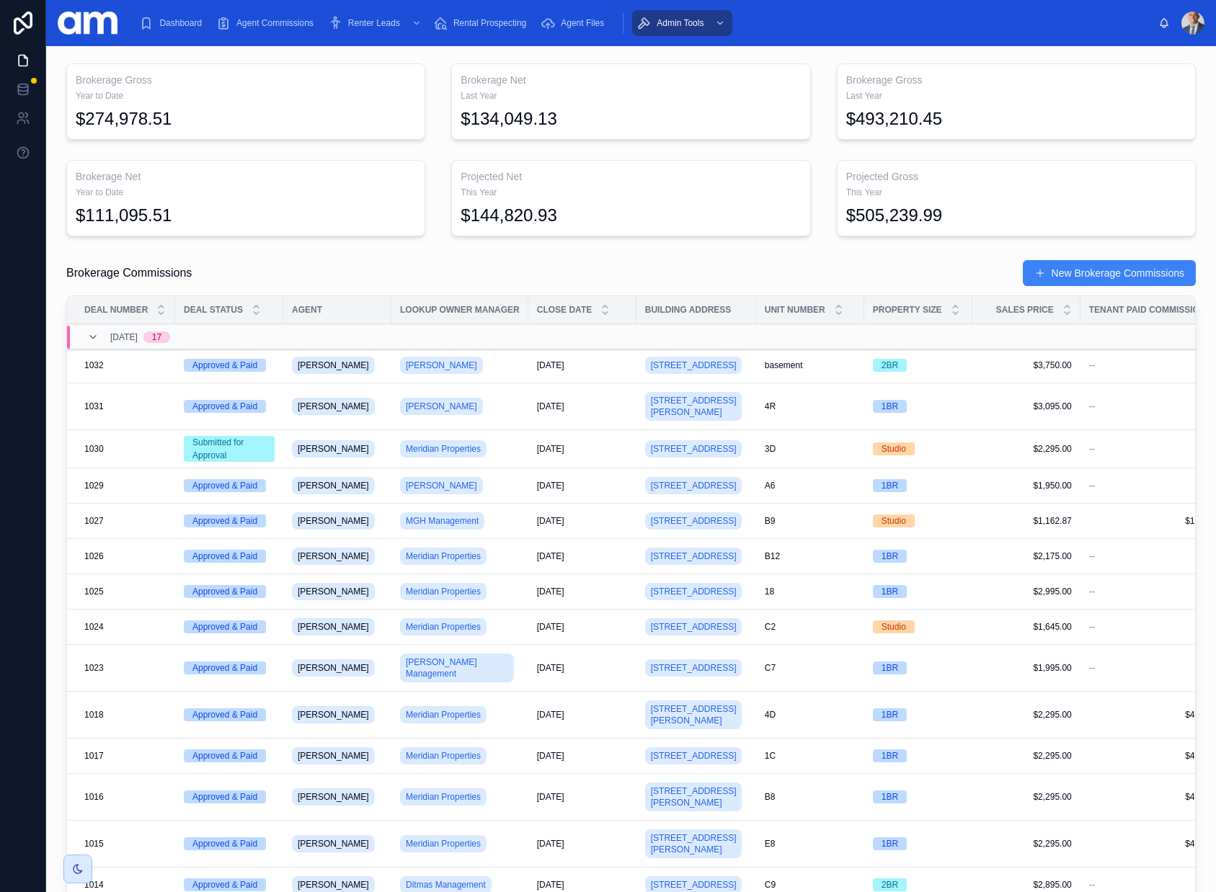
click at [728, 271] on div "Brokerage Commissions New Brokerage Commissions" at bounding box center [630, 272] width 1129 height 27
click at [175, 22] on span "Dashboard" at bounding box center [180, 23] width 43 height 12
